Goal: Transaction & Acquisition: Download file/media

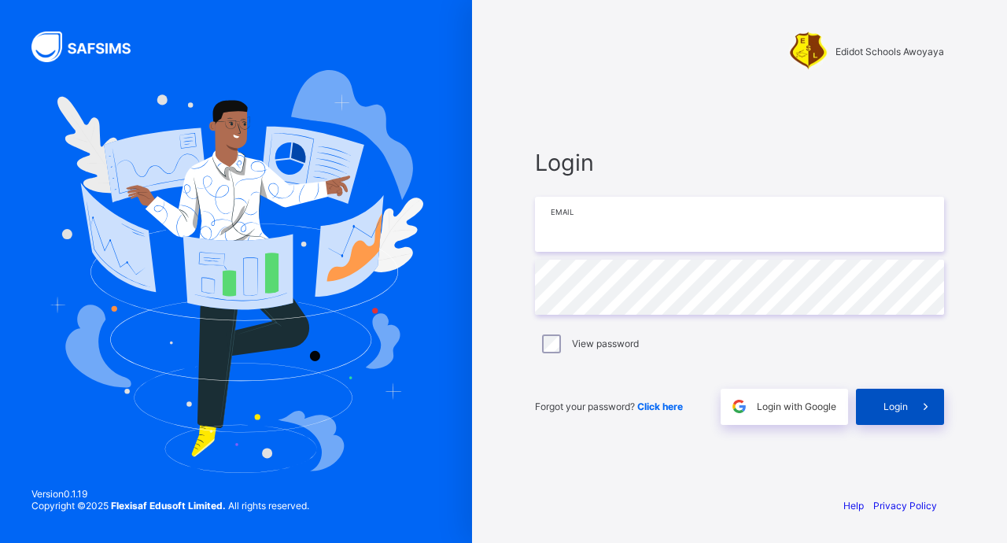
type input "**********"
click at [890, 411] on span "Login" at bounding box center [895, 406] width 24 height 12
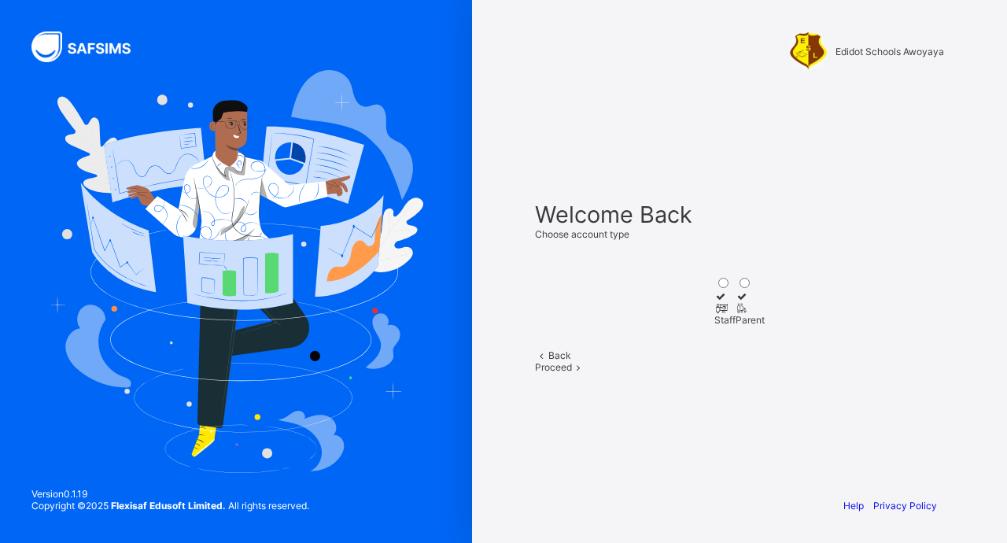
click at [714, 302] on icon at bounding box center [720, 308] width 13 height 12
click at [585, 373] on span at bounding box center [578, 367] width 13 height 12
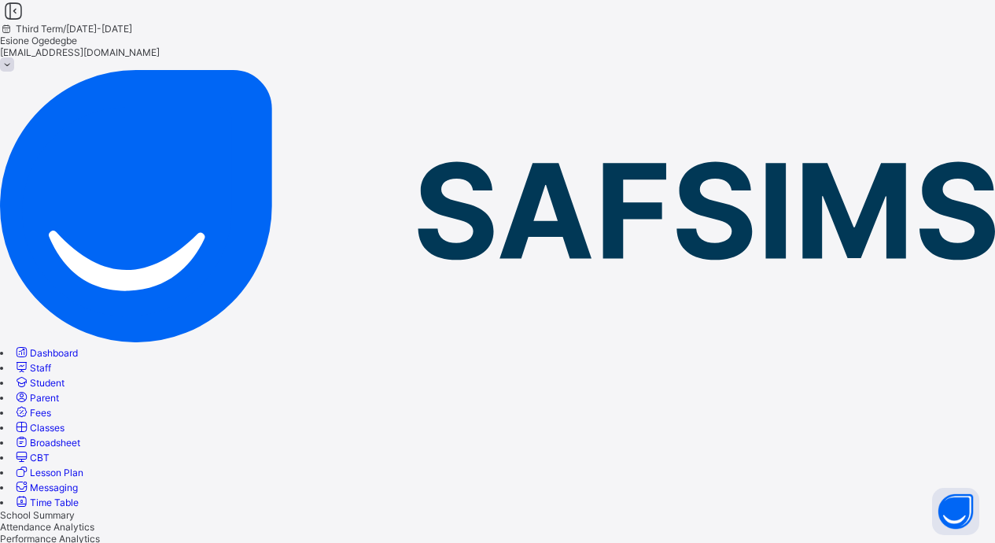
click at [80, 437] on span "Broadsheet" at bounding box center [55, 443] width 50 height 12
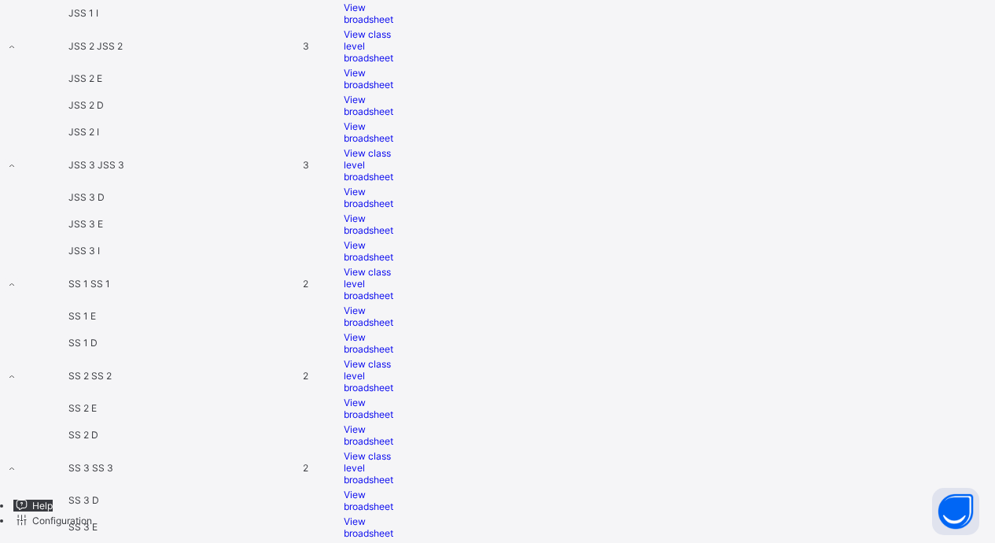
scroll to position [2065, 0]
click at [393, 489] on span "View broadsheet" at bounding box center [369, 501] width 50 height 24
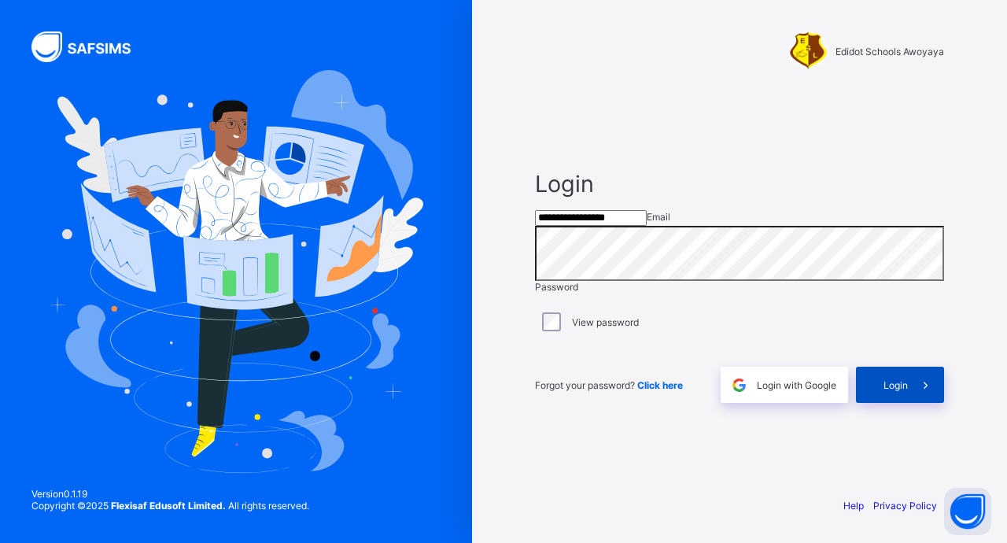
click at [920, 393] on icon at bounding box center [925, 385] width 17 height 15
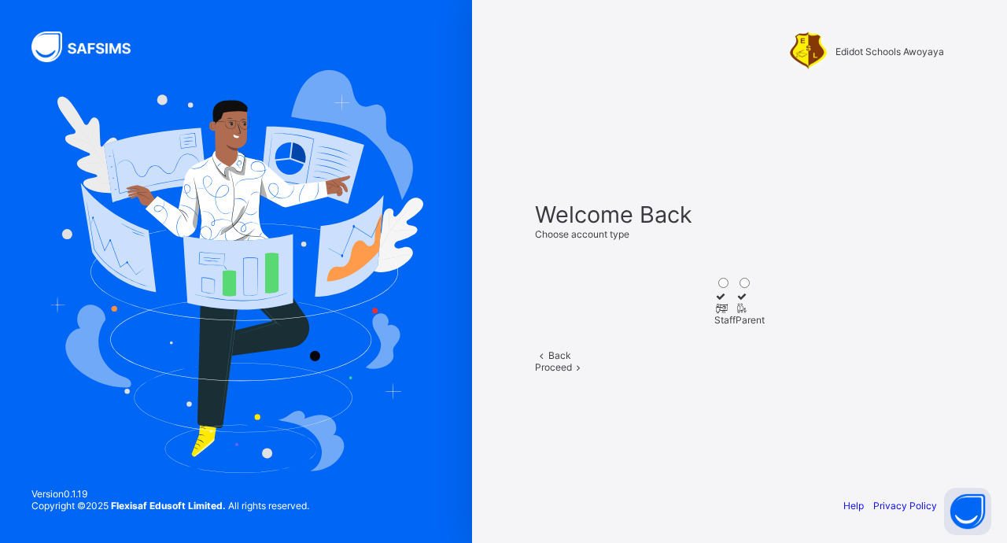
click at [714, 302] on div at bounding box center [724, 308] width 21 height 12
click at [585, 373] on span at bounding box center [578, 367] width 13 height 12
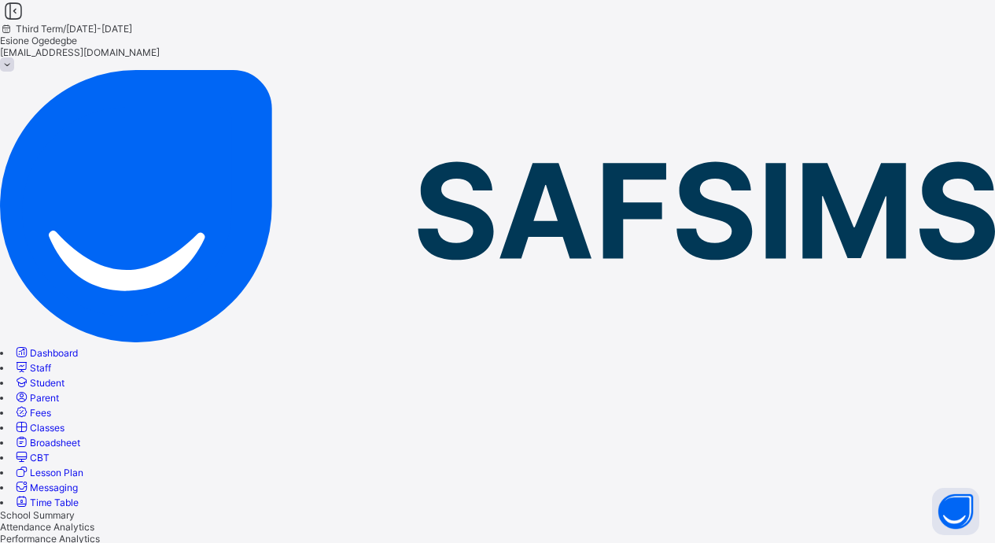
click at [80, 437] on link "Broadsheet" at bounding box center [46, 443] width 67 height 12
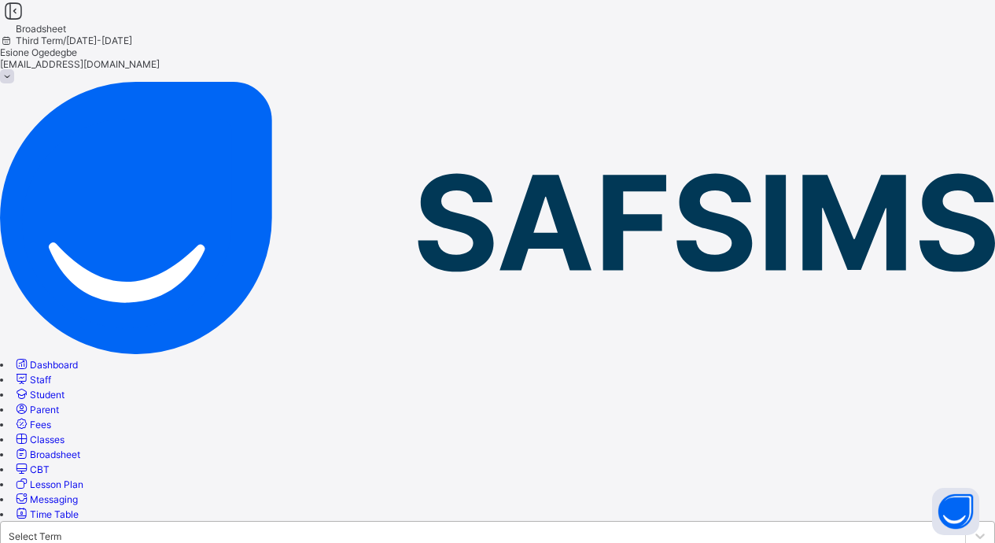
click at [312, 525] on div "Select Term" at bounding box center [483, 536] width 964 height 22
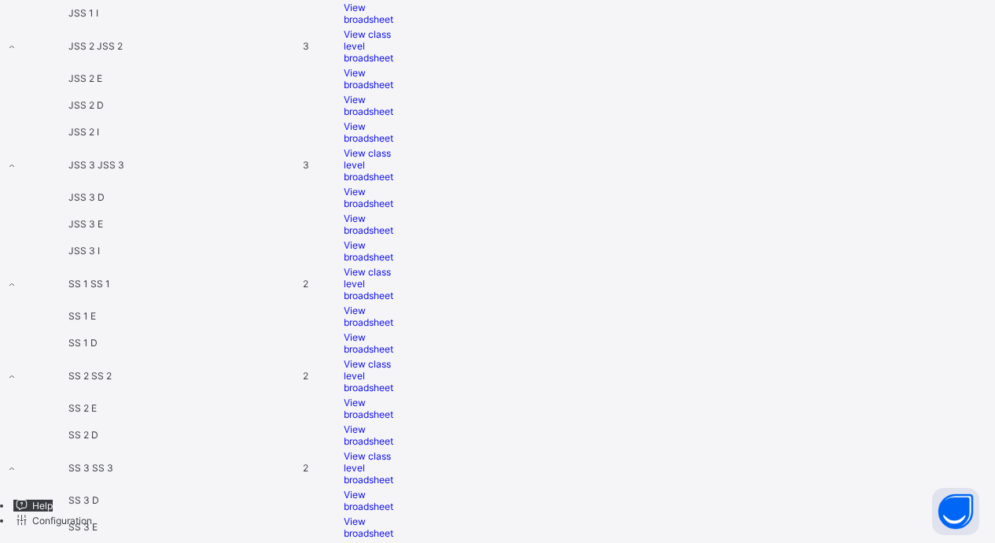
scroll to position [2065, 0]
click at [393, 489] on span "View broadsheet" at bounding box center [369, 501] width 50 height 24
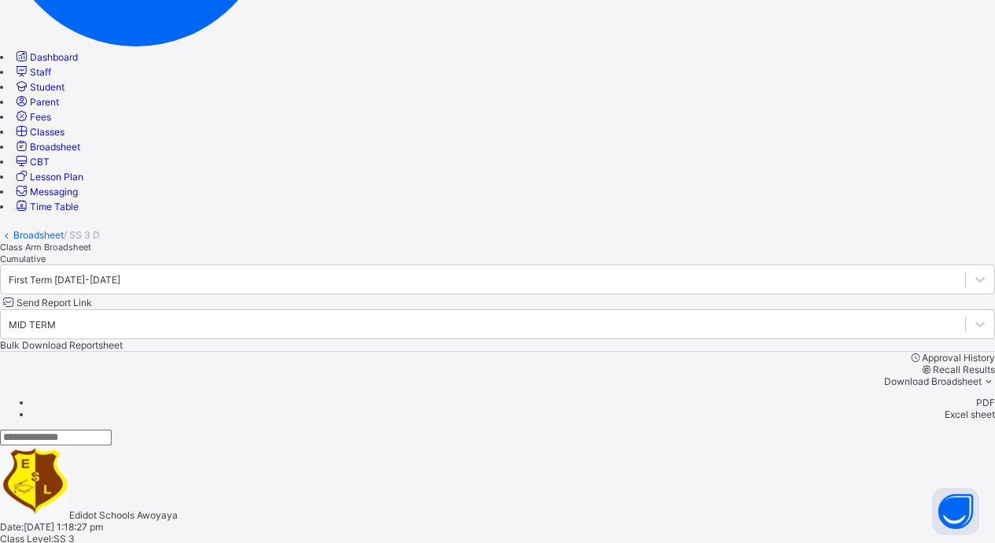
scroll to position [0, 1211]
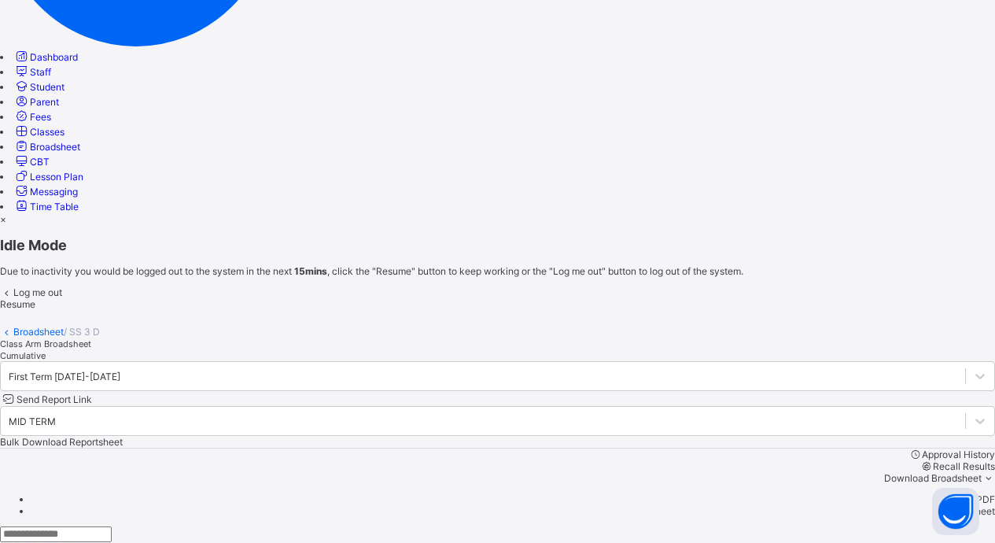
click at [35, 310] on span "Resume" at bounding box center [17, 304] width 35 height 12
